Goal: Navigation & Orientation: Go to known website

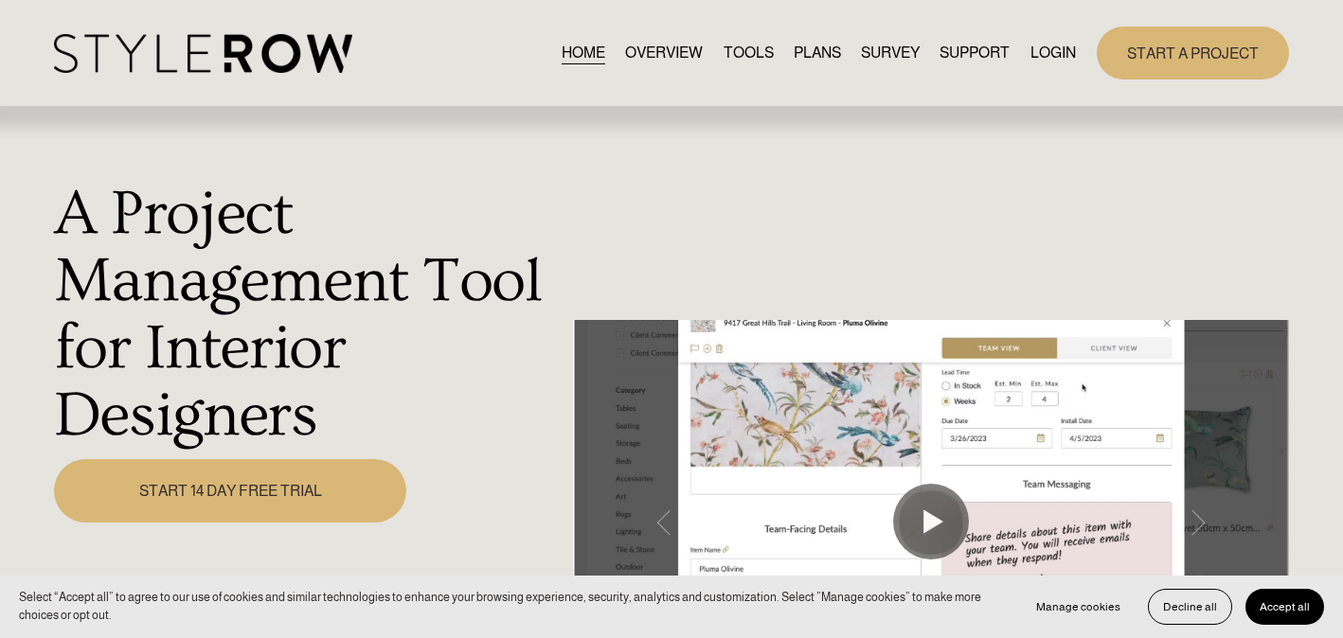
click at [1046, 55] on link "LOGIN" at bounding box center [1052, 53] width 45 height 26
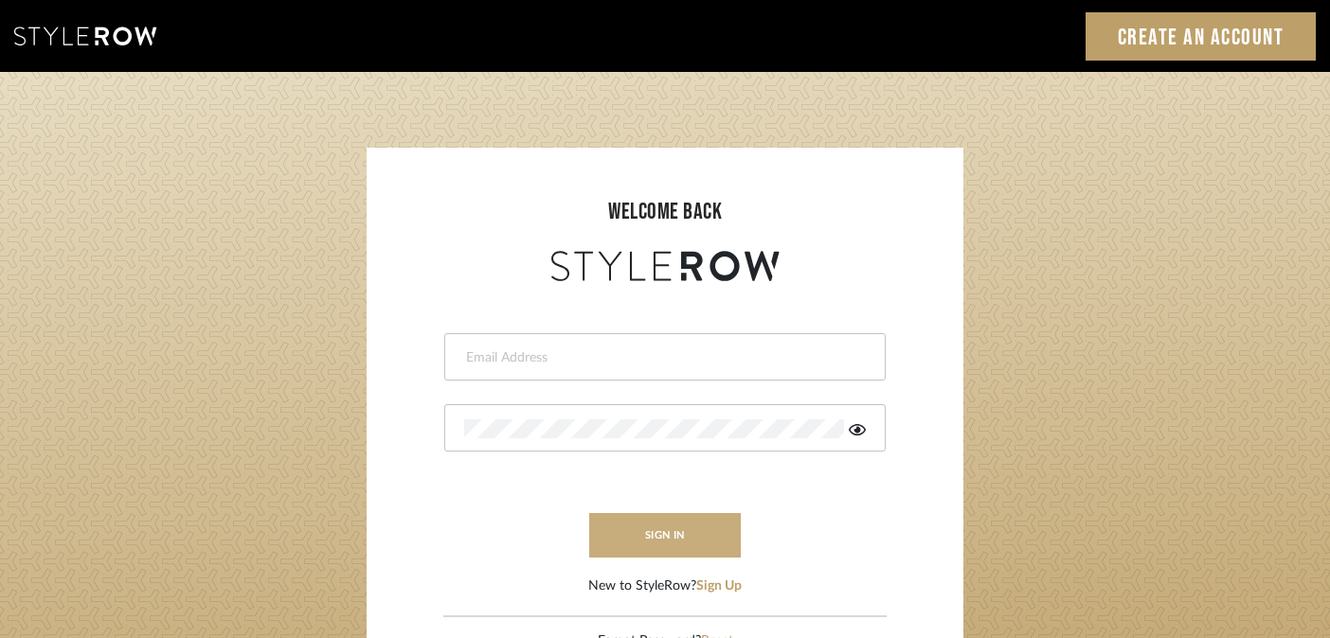
type input "[PERSON_NAME][EMAIL_ADDRESS][DOMAIN_NAME]"
click at [665, 533] on button "sign in" at bounding box center [665, 535] width 152 height 45
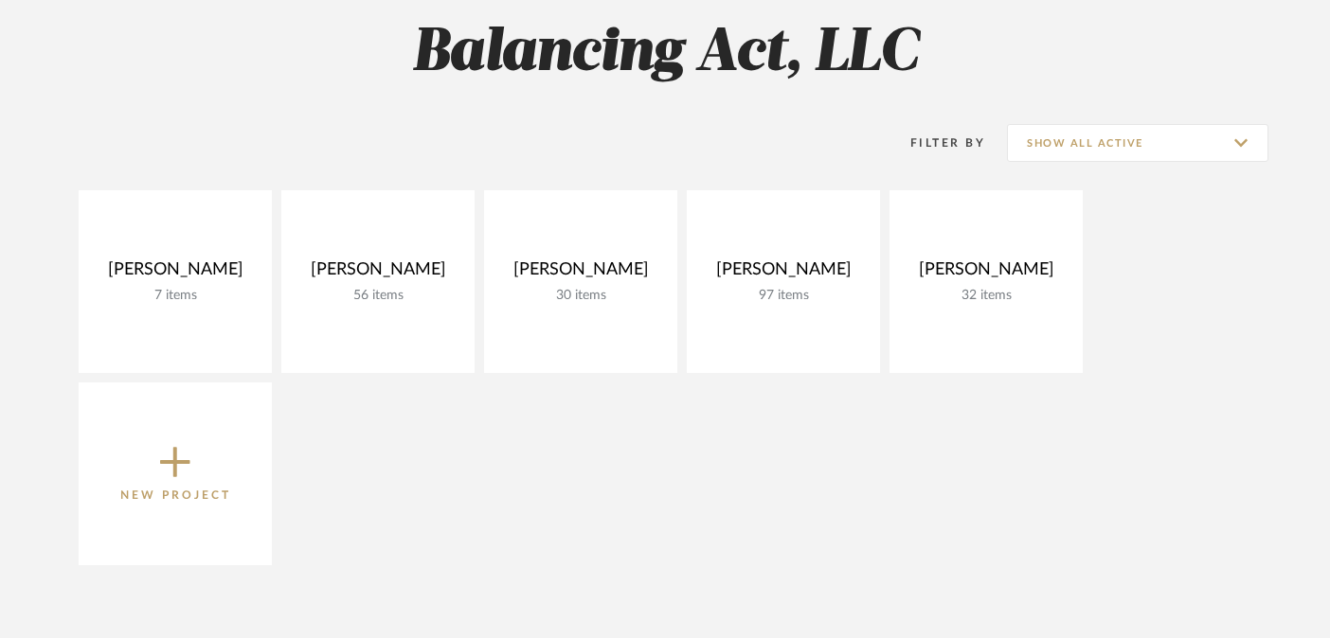
scroll to position [282, 0]
